Goal: Information Seeking & Learning: Learn about a topic

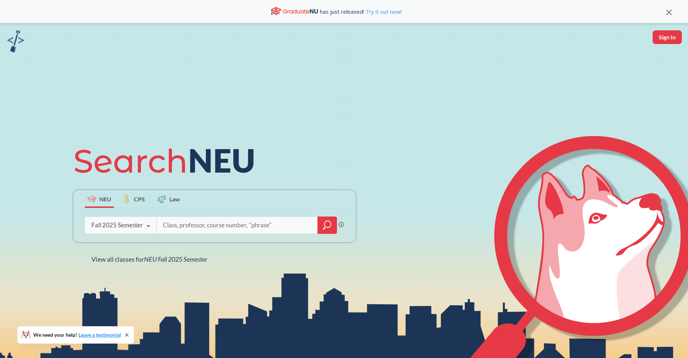
click at [236, 225] on input "search" at bounding box center [237, 225] width 150 height 15
click at [239, 225] on input "search" at bounding box center [237, 225] width 150 height 15
type input "field robotics"
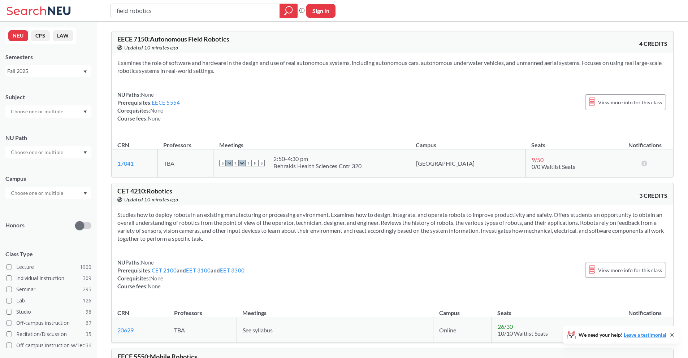
click at [232, 164] on span "M" at bounding box center [229, 163] width 7 height 7
click at [245, 163] on span "W" at bounding box center [242, 163] width 7 height 7
click at [232, 164] on span "M" at bounding box center [229, 163] width 7 height 7
drag, startPoint x: 325, startPoint y: 161, endPoint x: 291, endPoint y: 161, distance: 33.6
click at [295, 161] on div "S M T W T F S 2:50 - 4:30 pm Behrakis Health Sciences Cntr 320" at bounding box center [311, 163] width 185 height 16
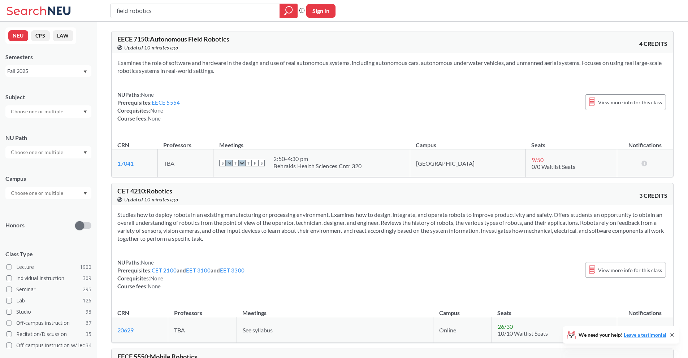
click at [330, 196] on div "View this course on Banner. Updated 10 minutes ago" at bounding box center [254, 200] width 275 height 8
